Goal: Task Accomplishment & Management: Manage account settings

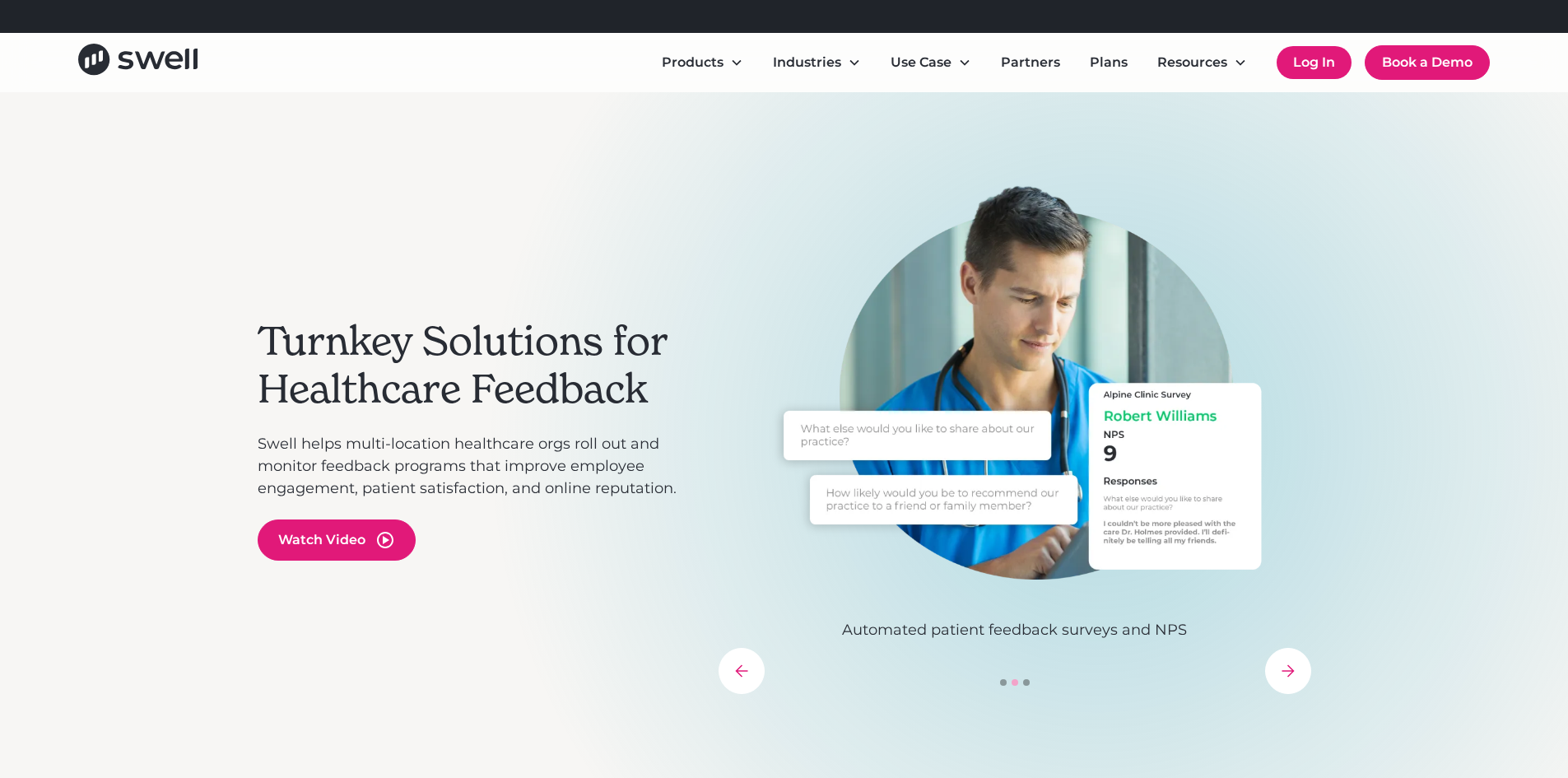
click at [1312, 70] on link "Log In" at bounding box center [1314, 62] width 75 height 33
click at [1302, 61] on link "Log In" at bounding box center [1314, 62] width 75 height 33
click at [1304, 66] on link "Log In" at bounding box center [1314, 62] width 75 height 33
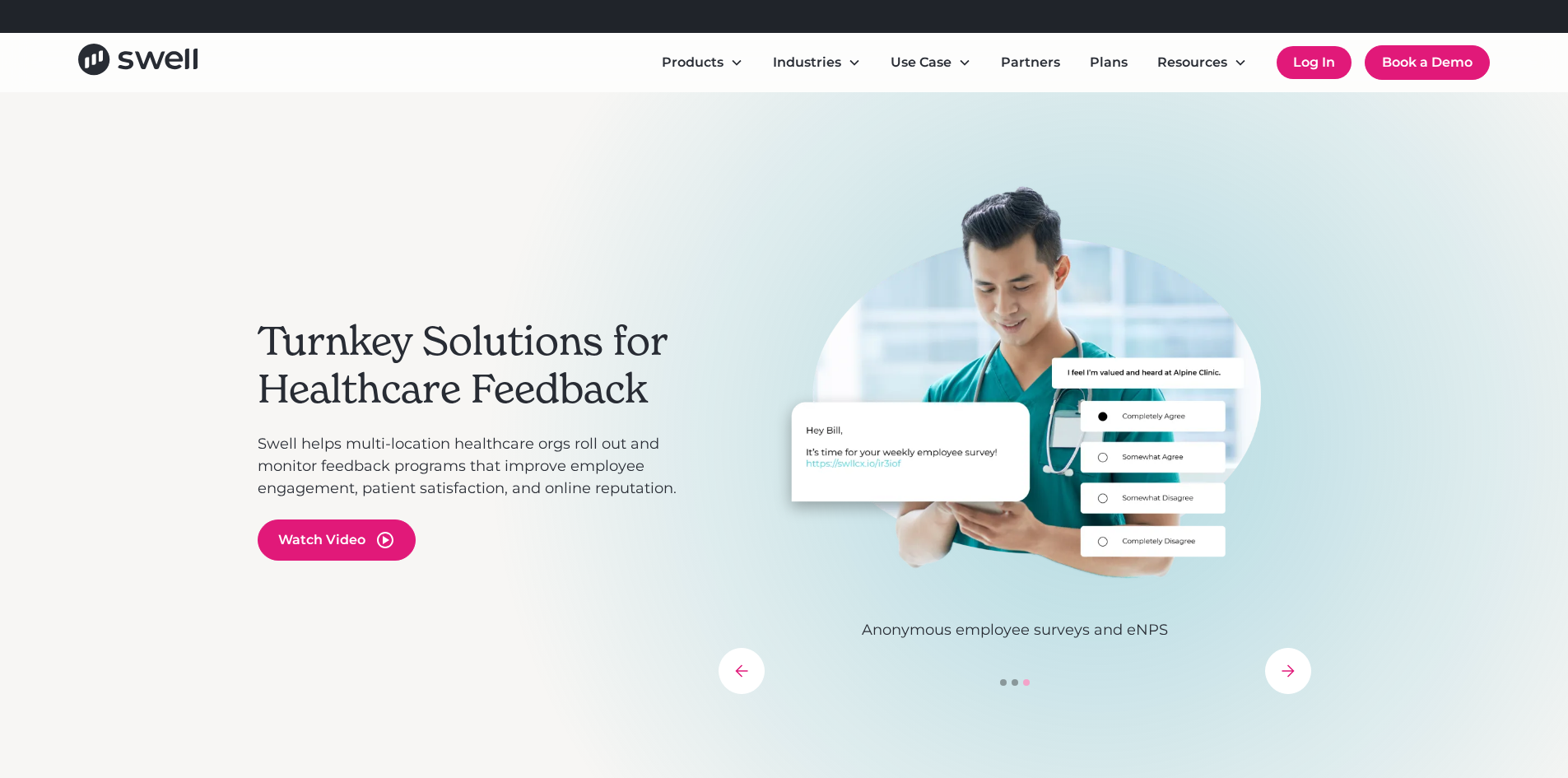
click at [1331, 69] on link "Log In" at bounding box center [1314, 62] width 75 height 33
